Goal: Use online tool/utility: Use online tool/utility

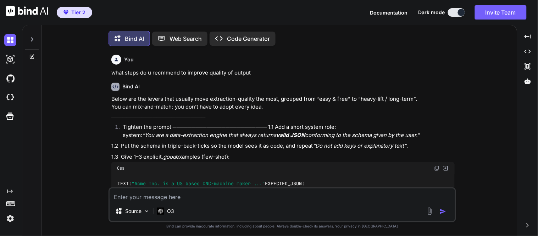
scroll to position [3014, 0]
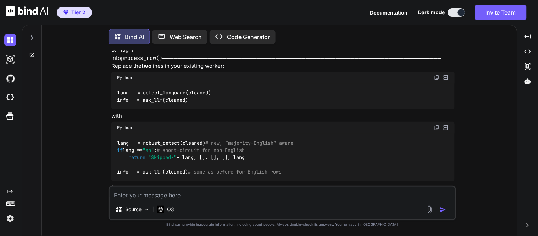
click at [193, 194] on textarea at bounding box center [282, 193] width 345 height 13
click at [166, 211] on div "O3" at bounding box center [165, 209] width 17 height 7
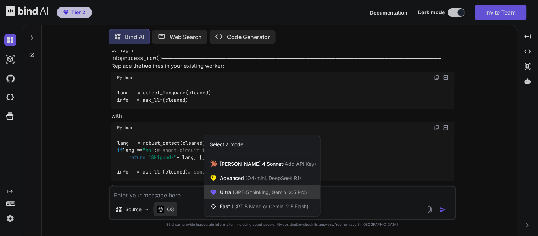
click at [233, 193] on span "(GPT-5 thinking, Gemini 2.5 Pro)" at bounding box center [269, 192] width 76 height 6
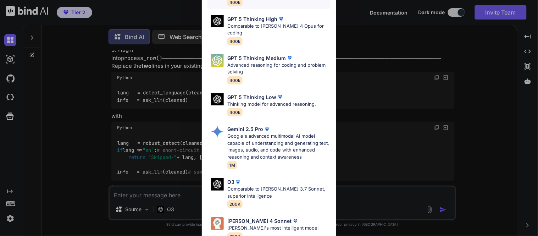
scroll to position [79, 0]
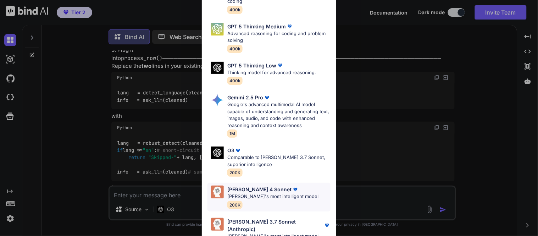
click at [257, 193] on p "[PERSON_NAME]'s most intelligent model" at bounding box center [273, 196] width 92 height 7
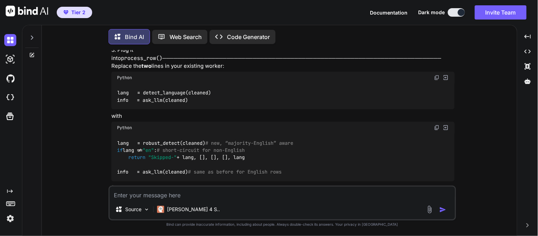
click at [232, 190] on textarea at bounding box center [282, 193] width 345 height 13
paste textarea "loremi do sitame consec ad el seddoe tempo in ut labo etdolore_magnaaliquae adm…"
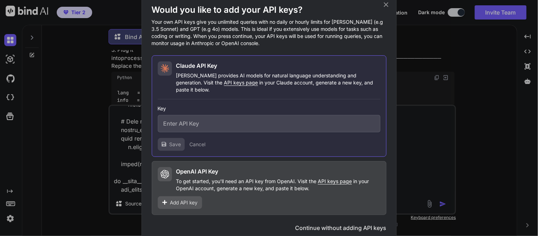
type textarea "loremi do sitame consec ad el seddoe tempo in ut labo etdolore_magnaaliquae adm…"
click at [375, 126] on input "text" at bounding box center [269, 123] width 223 height 17
click at [441, 86] on div "Would you like to add your API keys? Your own API keys give you unlimited queri…" at bounding box center [269, 118] width 538 height 236
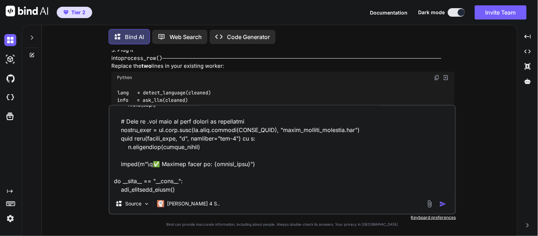
click at [10, 218] on img at bounding box center [10, 218] width 12 height 12
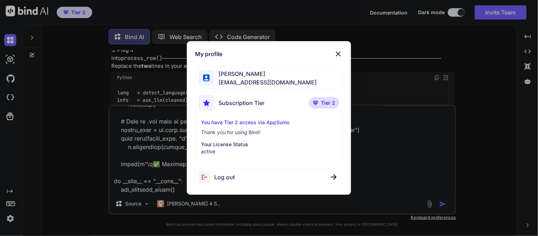
click at [222, 180] on span "Log out" at bounding box center [225, 177] width 21 height 9
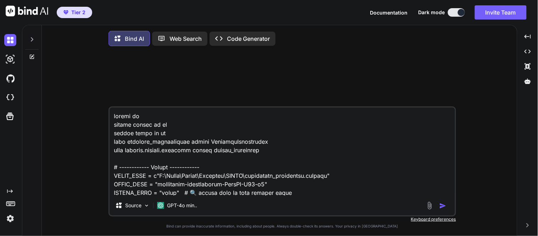
click at [12, 220] on img at bounding box center [10, 218] width 12 height 12
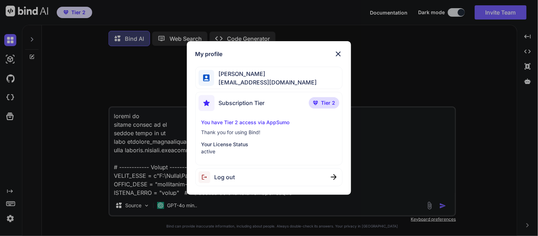
click at [226, 175] on span "Log out" at bounding box center [225, 177] width 21 height 9
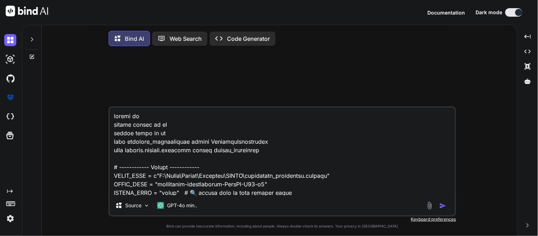
type textarea "x"
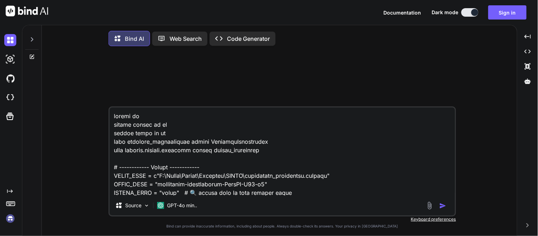
click at [12, 220] on img at bounding box center [10, 218] width 12 height 12
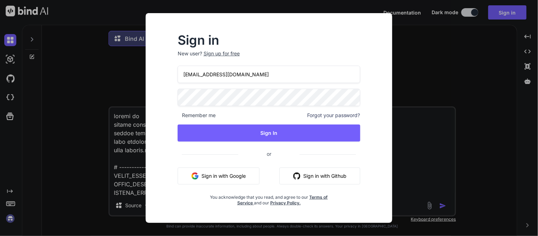
click at [178, 66] on div at bounding box center [178, 66] width 0 height 0
type input "[EMAIL_ADDRESS][DOMAIN_NAME]"
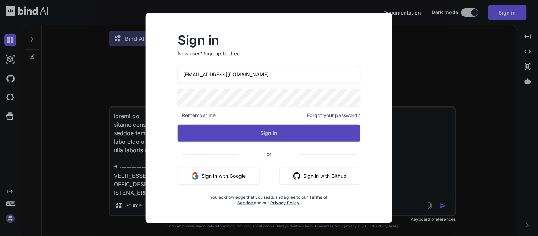
click at [284, 132] on button "Sign In" at bounding box center [269, 132] width 183 height 17
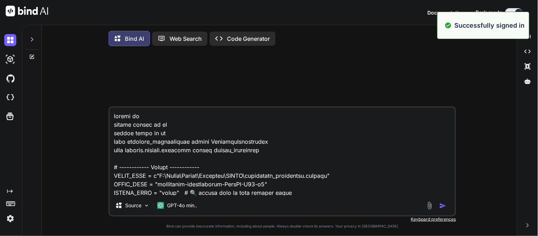
click at [259, 176] on textarea at bounding box center [282, 151] width 345 height 88
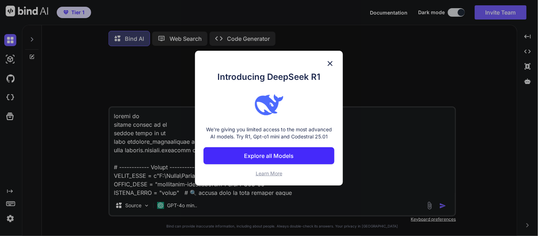
click at [329, 62] on img at bounding box center [330, 63] width 9 height 9
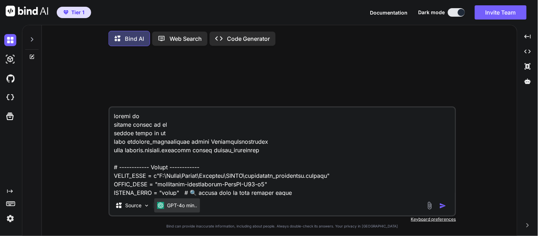
click at [171, 207] on p "GPT-4o min.." at bounding box center [182, 205] width 30 height 7
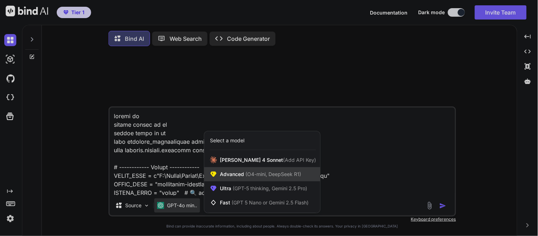
click at [228, 181] on div "Advanced (O4-mini, DeepSeek R1)" at bounding box center [262, 174] width 116 height 14
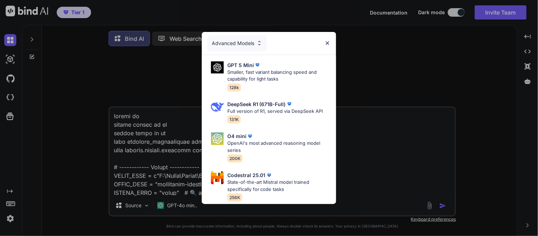
click at [356, 145] on div "Advanced Models GPT 5 Mini Smaller, fast variant balancing speed and capability…" at bounding box center [269, 118] width 538 height 236
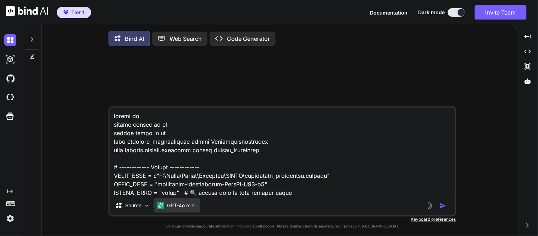
click at [184, 209] on p "GPT-4o min.." at bounding box center [182, 205] width 30 height 7
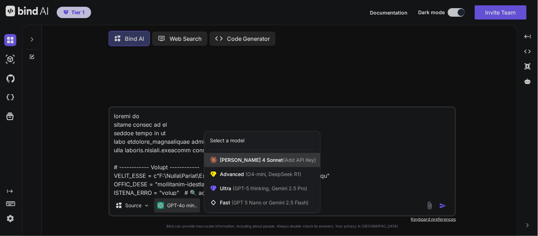
click at [235, 167] on div "[PERSON_NAME] 4 Sonnet (Add API Key)" at bounding box center [262, 160] width 116 height 14
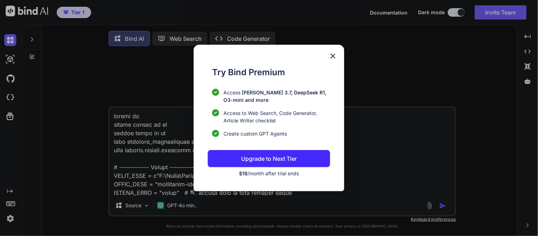
click at [333, 58] on img at bounding box center [333, 56] width 9 height 9
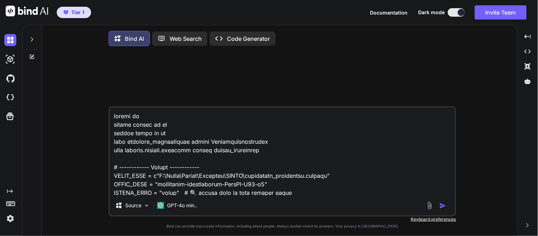
click at [9, 218] on img at bounding box center [10, 218] width 12 height 12
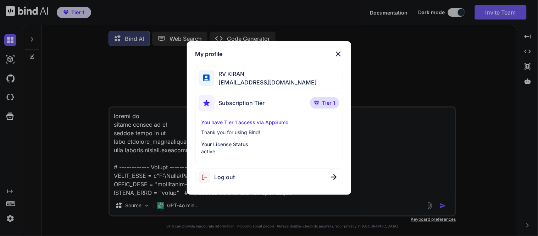
click at [206, 179] on img at bounding box center [207, 177] width 16 height 12
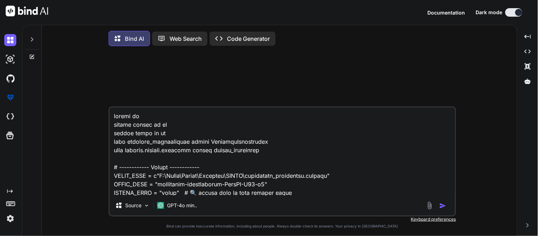
type textarea "x"
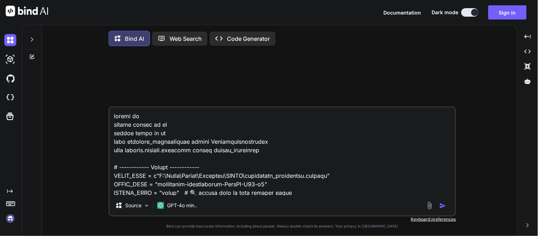
click at [10, 218] on img at bounding box center [10, 218] width 12 height 12
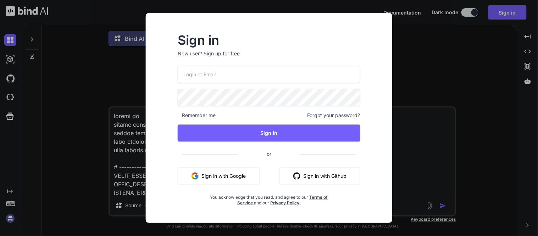
type input "[EMAIL_ADDRESS][DOMAIN_NAME]"
click at [178, 66] on div at bounding box center [178, 66] width 0 height 0
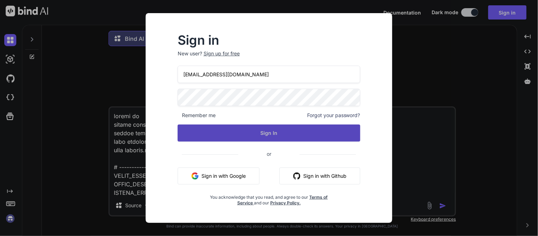
click at [258, 136] on button "Sign In" at bounding box center [269, 132] width 183 height 17
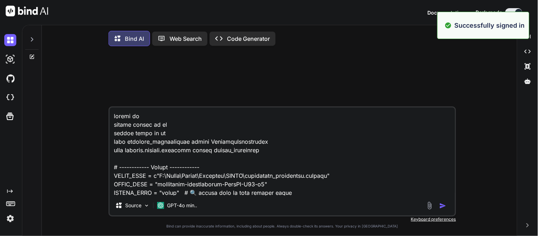
click at [258, 136] on textarea at bounding box center [282, 151] width 345 height 88
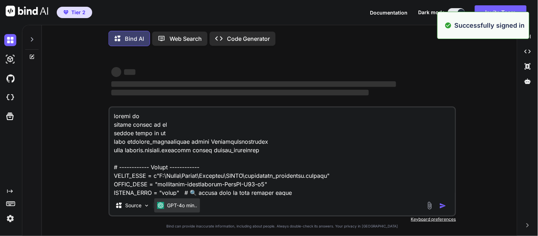
click at [186, 207] on p "GPT-4o min.." at bounding box center [182, 205] width 30 height 7
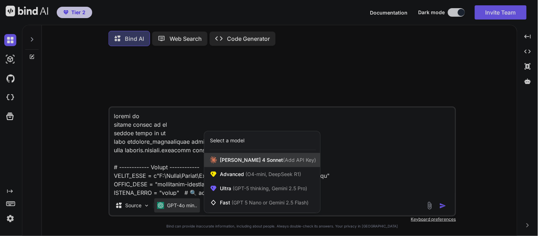
click at [236, 164] on span "[PERSON_NAME] 4 Sonnet (Add API Key)" at bounding box center [268, 159] width 96 height 7
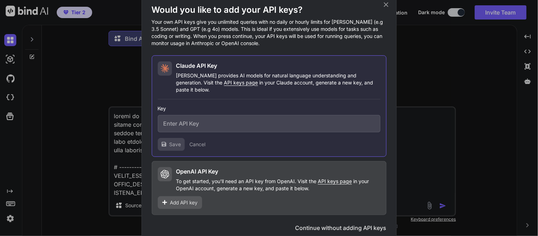
click at [337, 225] on button "Continue without adding API keys" at bounding box center [340, 227] width 91 height 9
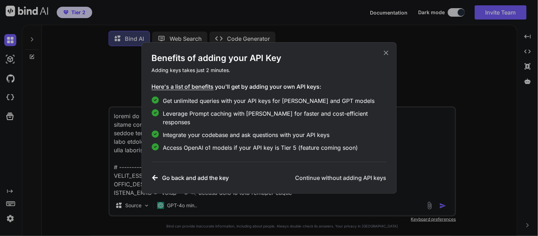
click at [155, 175] on icon at bounding box center [155, 177] width 6 height 5
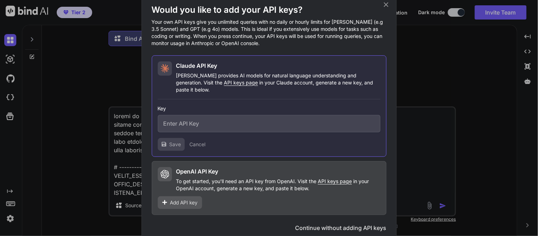
click at [434, 157] on div "Would you like to add your API keys? Your own API keys give you unlimited queri…" at bounding box center [269, 118] width 538 height 236
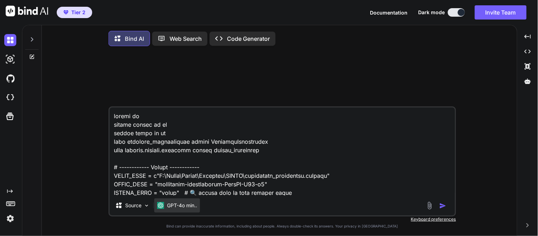
click at [182, 209] on p "GPT-4o min.." at bounding box center [182, 205] width 30 height 7
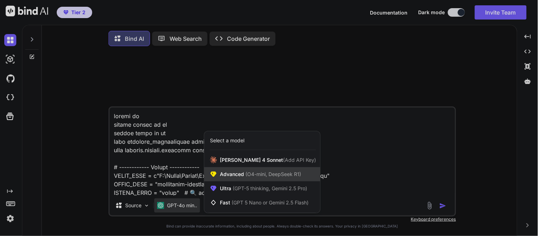
click at [240, 181] on div "Advanced (O4-mini, DeepSeek R1)" at bounding box center [262, 174] width 116 height 14
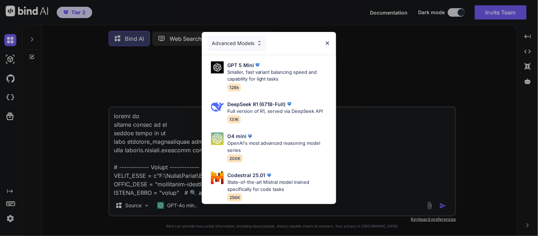
click at [367, 162] on div "Advanced Models GPT 5 Mini Smaller, fast variant balancing speed and capability…" at bounding box center [269, 118] width 538 height 236
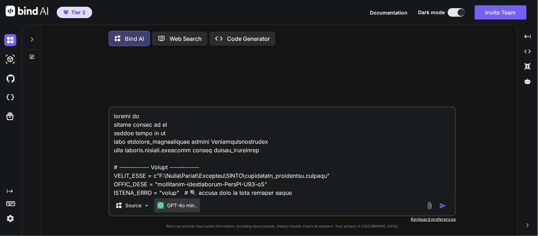
click at [175, 201] on div "GPT-4o min.." at bounding box center [177, 205] width 46 height 14
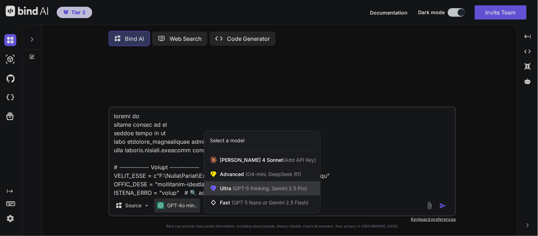
click at [255, 189] on span "(GPT-5 thinking, Gemini 2.5 Pro)" at bounding box center [269, 188] width 76 height 6
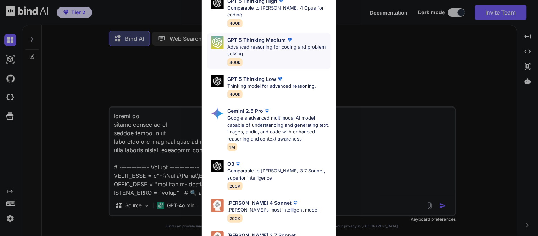
scroll to position [79, 0]
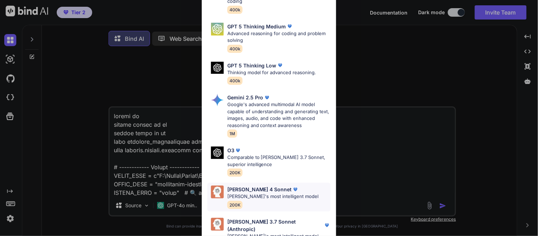
click at [264, 193] on p "[PERSON_NAME]'s most intelligent model" at bounding box center [273, 196] width 92 height 7
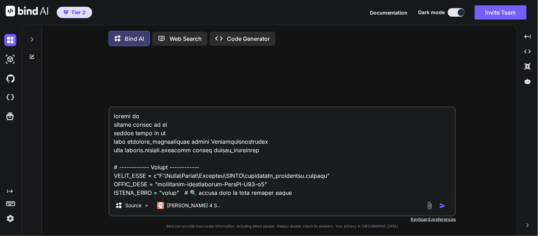
click at [258, 194] on textarea at bounding box center [282, 151] width 345 height 88
click at [441, 208] on img "button" at bounding box center [442, 205] width 7 height 7
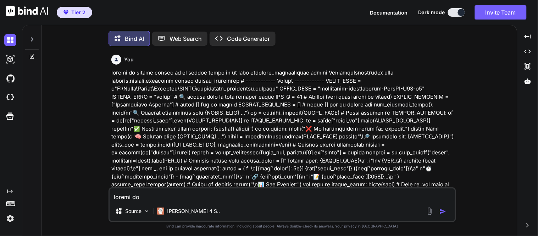
scroll to position [4, 0]
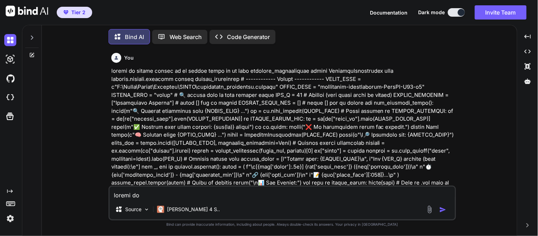
click at [273, 160] on p at bounding box center [282, 139] width 343 height 144
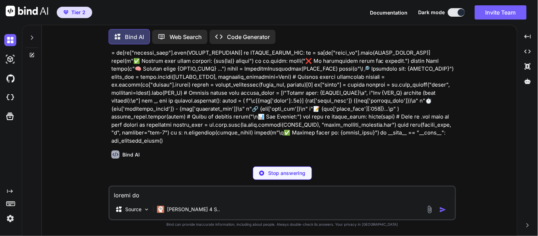
scroll to position [66, 0]
click at [286, 100] on p at bounding box center [282, 73] width 343 height 144
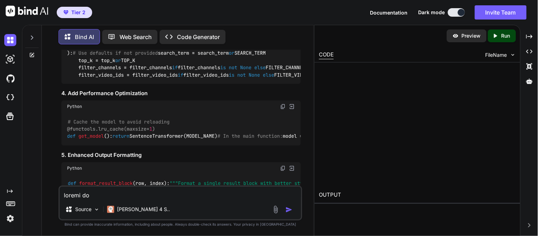
scroll to position [633, 0]
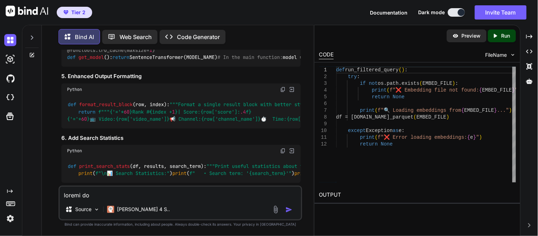
type textarea "x"
click at [199, 34] on div "Python" at bounding box center [180, 28] width 239 height 12
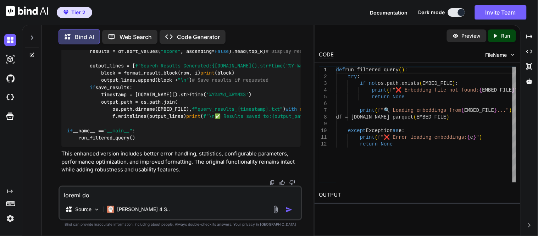
scroll to position [1452, 0]
click at [170, 195] on textarea at bounding box center [181, 193] width 242 height 13
paste textarea "import os import re import pandas as pd import numpy as np from tqdm import tqd…"
type textarea "import os import re import pandas as pd import numpy as np from tqdm import tqd…"
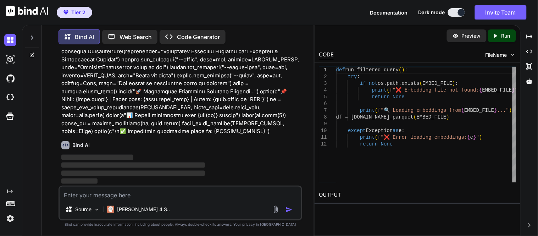
scroll to position [2097, 0]
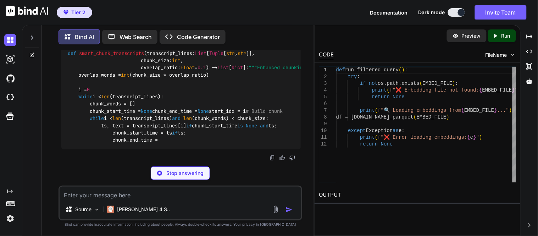
scroll to position [3587, 0]
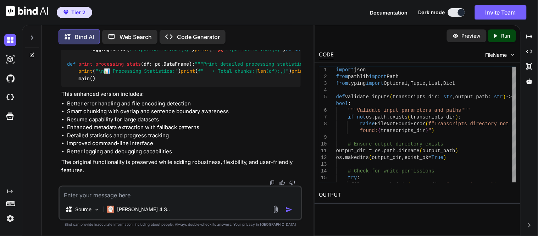
click at [183, 196] on textarea at bounding box center [181, 193] width 242 height 13
paste textarea "import os import re import pandas as pd import numpy as np from tqdm import tqd…"
type textarea "review this code: import os import re import pandas as pd import numpy as np fr…"
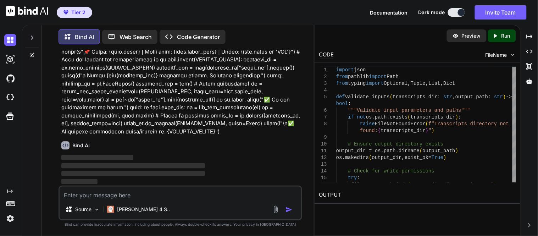
scroll to position [6276, 0]
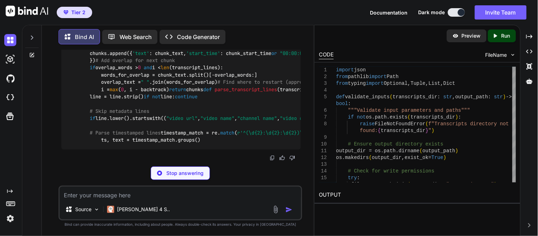
scroll to position [7011, 0]
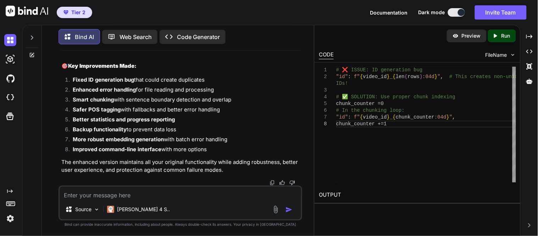
drag, startPoint x: 145, startPoint y: 121, endPoint x: 69, endPoint y: 122, distance: 76.6
copy strong "mproved Chunking Strategy"
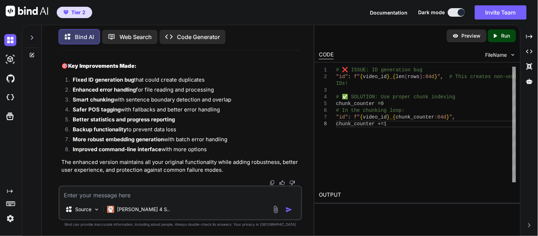
scroll to position [8386, 0]
drag, startPoint x: 185, startPoint y: 153, endPoint x: 67, endPoint y: 153, distance: 117.4
copy strong "Enhanced POS Tagging with Error Handling"
